Goal: Information Seeking & Learning: Learn about a topic

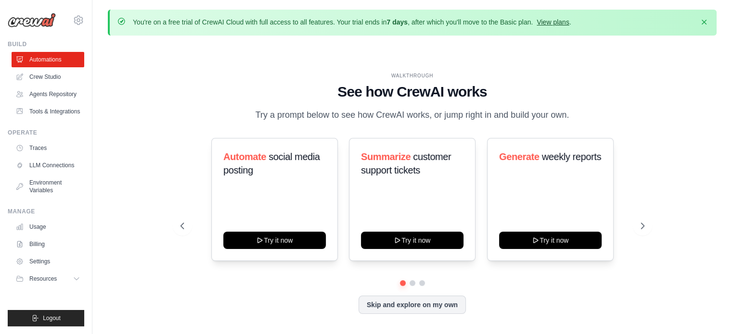
click at [556, 21] on link "View plans" at bounding box center [552, 22] width 32 height 8
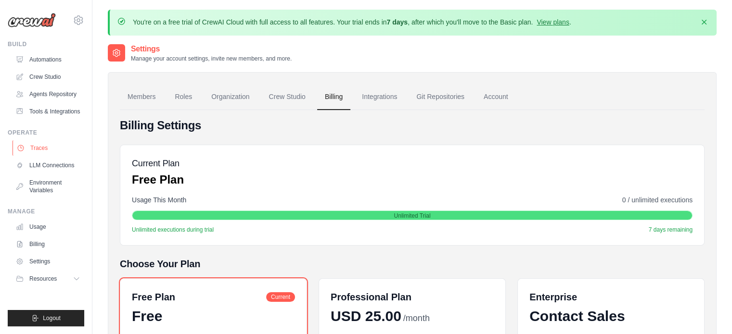
click at [51, 152] on link "Traces" at bounding box center [49, 147] width 73 height 15
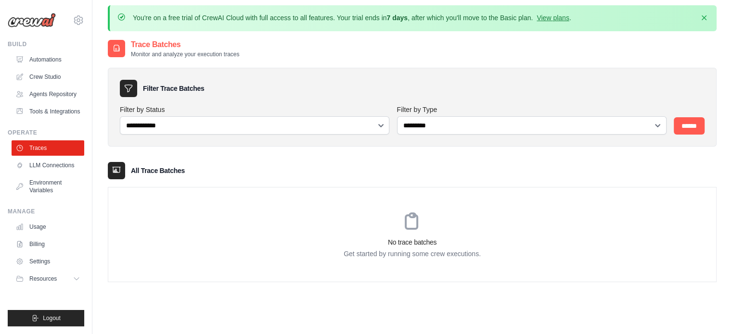
scroll to position [52, 0]
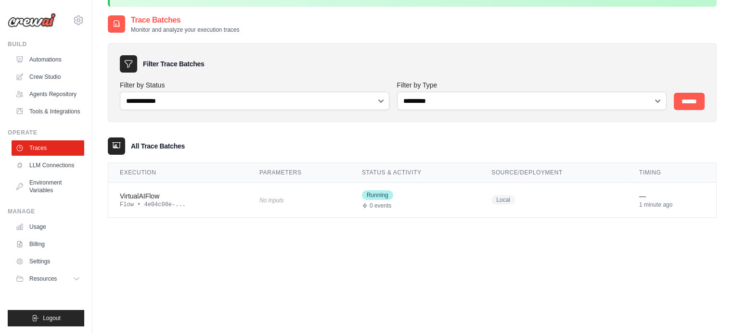
scroll to position [30, 0]
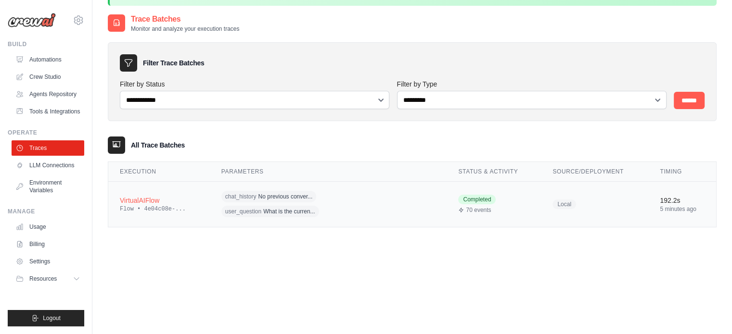
scroll to position [52, 0]
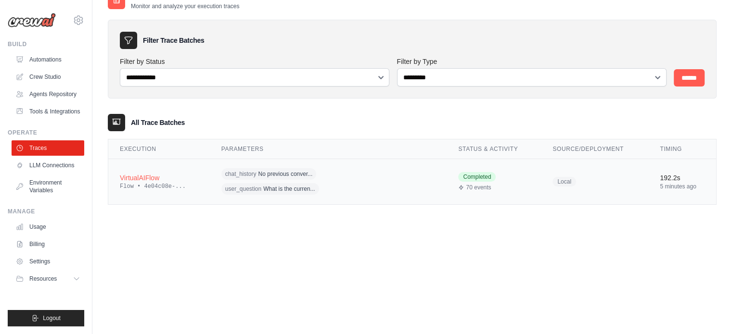
click at [152, 178] on div "VirtualAIFlow" at bounding box center [159, 178] width 78 height 10
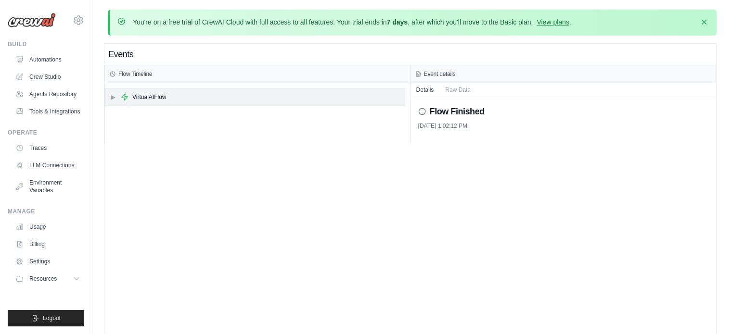
click at [113, 98] on span "▶" at bounding box center [113, 97] width 6 height 8
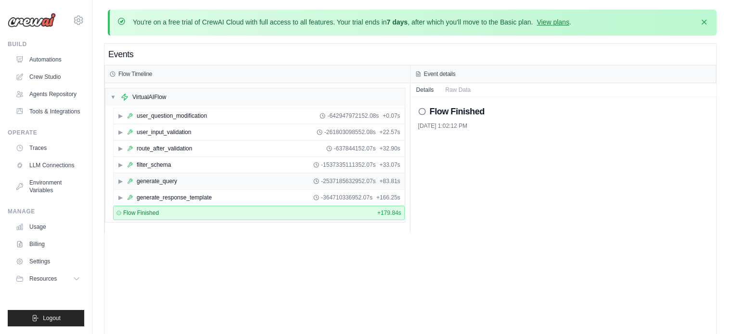
click at [121, 183] on span "▶" at bounding box center [120, 182] width 6 height 8
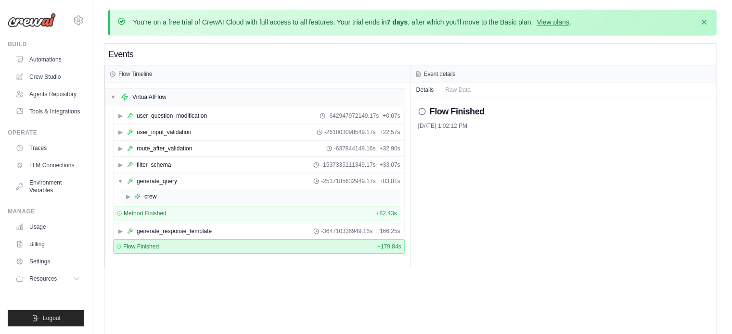
click at [126, 201] on div "▶ crew" at bounding box center [260, 196] width 279 height 15
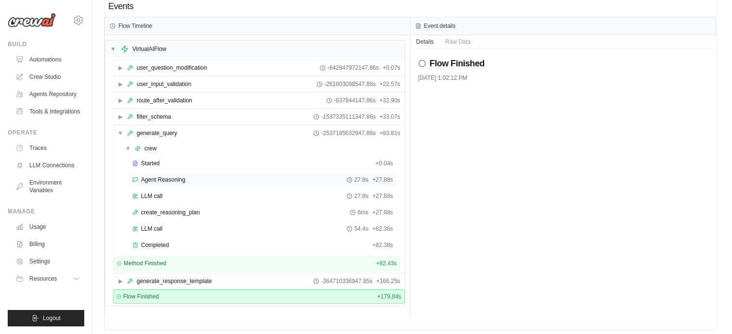
scroll to position [53, 0]
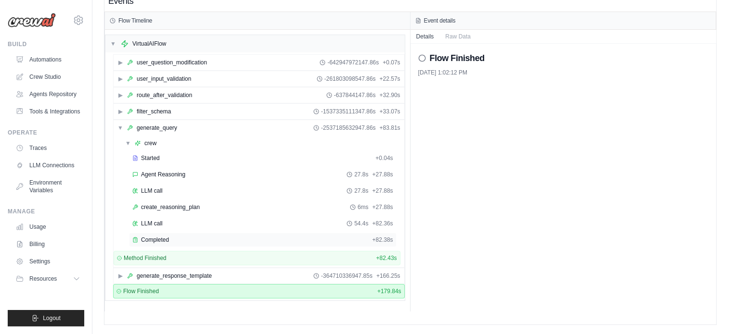
click at [144, 239] on span "Completed" at bounding box center [155, 240] width 28 height 8
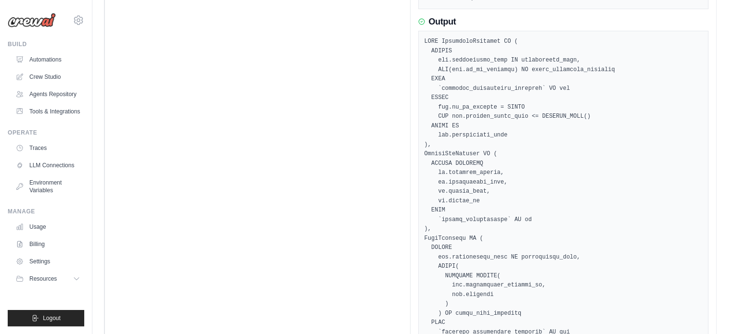
scroll to position [3625, 0]
drag, startPoint x: 454, startPoint y: 229, endPoint x: 461, endPoint y: 231, distance: 7.5
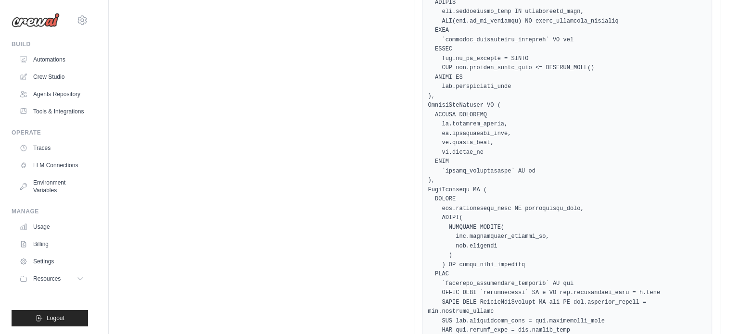
scroll to position [0, 0]
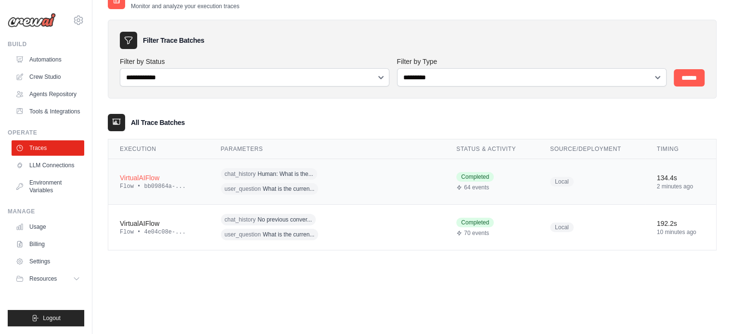
click at [140, 176] on div "VirtualAIFlow" at bounding box center [159, 178] width 78 height 10
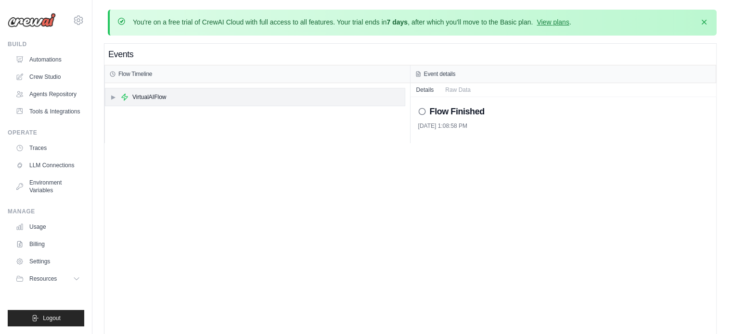
click at [113, 94] on span "▶" at bounding box center [113, 97] width 6 height 8
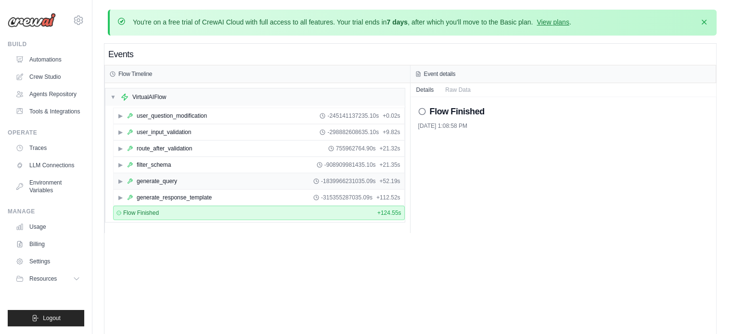
click at [120, 183] on span "▶" at bounding box center [120, 182] width 6 height 8
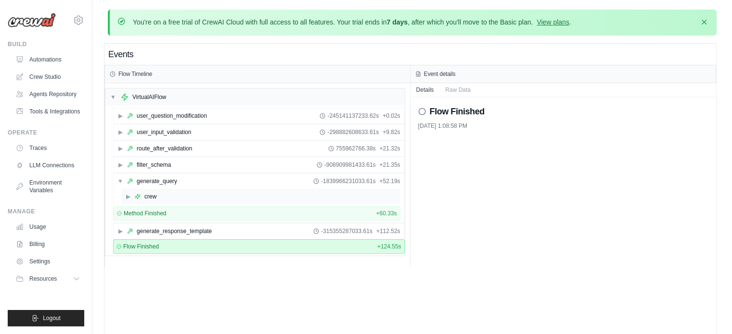
click at [125, 196] on span "▶" at bounding box center [128, 197] width 6 height 8
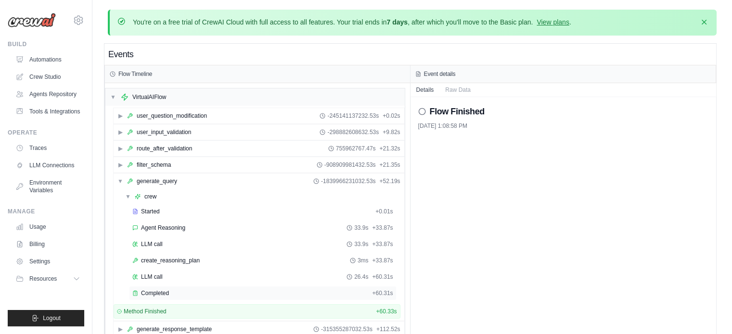
click at [173, 290] on div "Completed" at bounding box center [250, 294] width 236 height 8
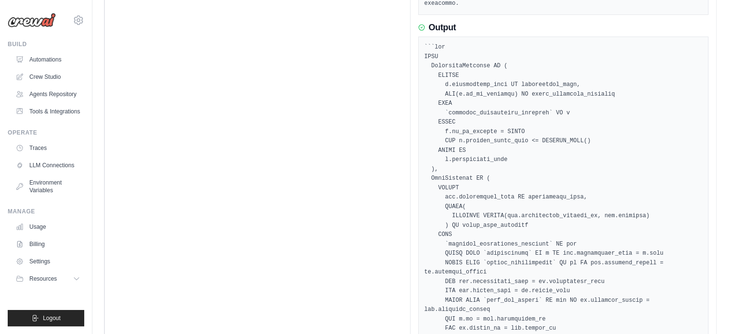
scroll to position [3993, 0]
click at [466, 265] on pre at bounding box center [563, 339] width 278 height 591
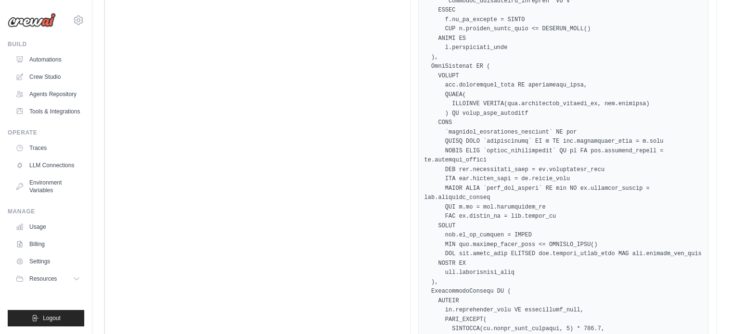
scroll to position [4109, 0]
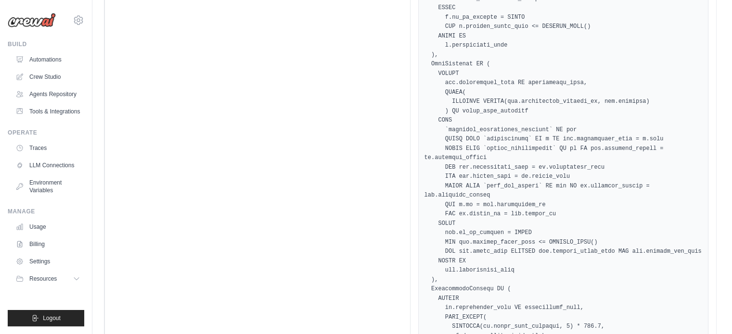
click at [487, 155] on pre at bounding box center [563, 223] width 278 height 591
click at [489, 238] on pre at bounding box center [563, 223] width 278 height 591
click at [502, 216] on pre at bounding box center [563, 223] width 278 height 591
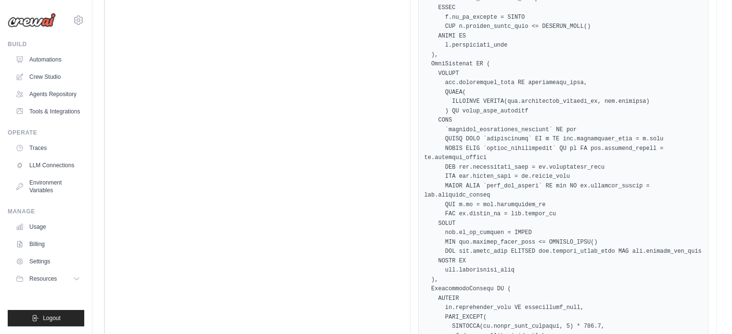
click at [502, 216] on pre at bounding box center [563, 223] width 278 height 591
click at [509, 222] on pre at bounding box center [563, 223] width 278 height 591
